Goal: Check status

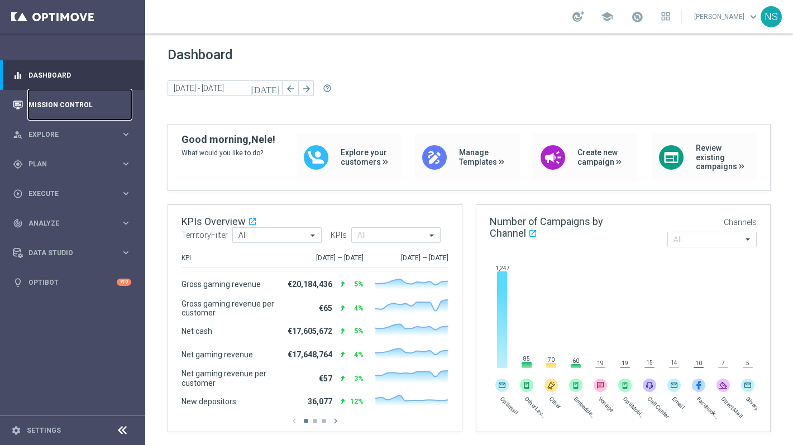
click at [41, 95] on link "Mission Control" at bounding box center [79, 105] width 103 height 30
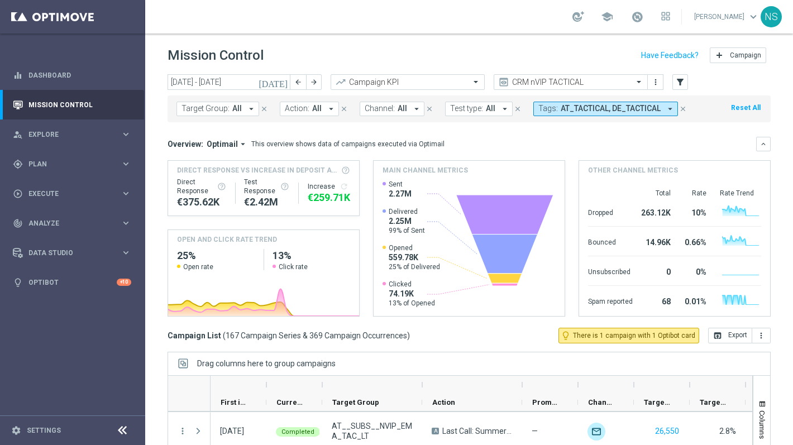
click at [280, 80] on icon "[DATE]" at bounding box center [273, 82] width 30 height 10
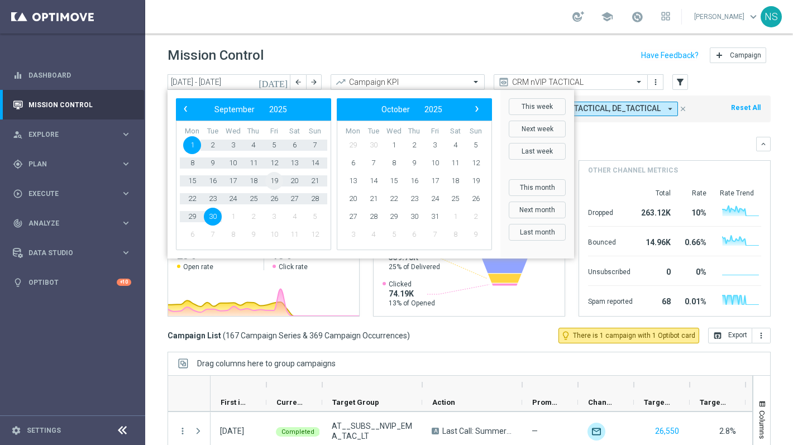
click at [276, 181] on span "19" at bounding box center [274, 181] width 18 height 18
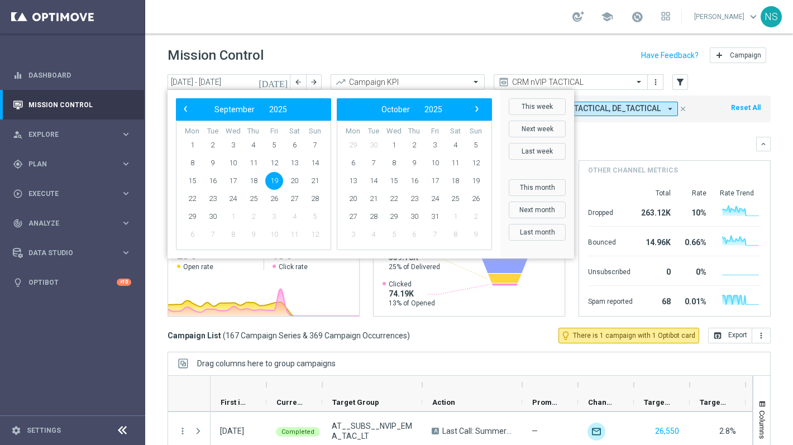
click at [276, 181] on span "19" at bounding box center [274, 181] width 18 height 18
type input "[DATE] - [DATE]"
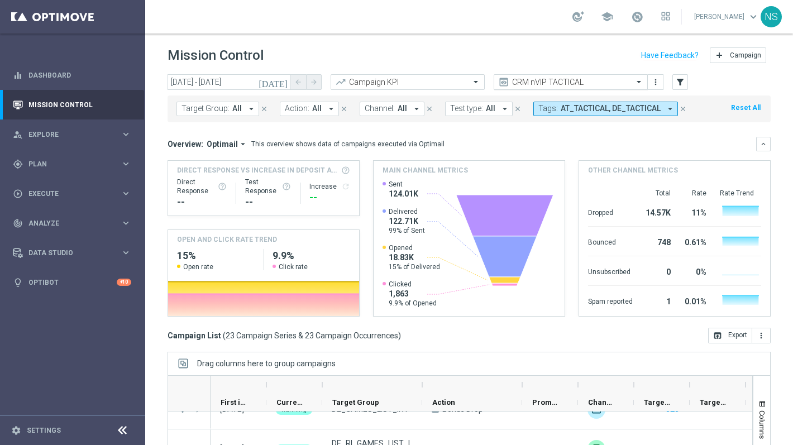
click at [568, 78] on input "text" at bounding box center [559, 82] width 119 height 9
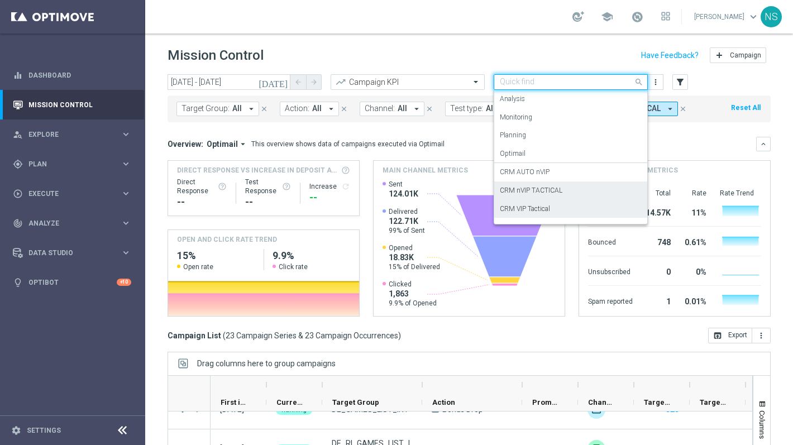
click at [545, 208] on label "CRM VIP Tactical" at bounding box center [525, 208] width 50 height 9
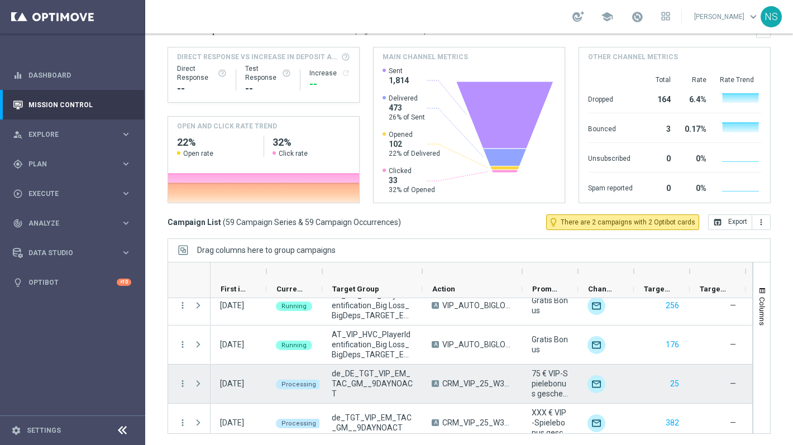
scroll to position [2170, 0]
